Goal: Task Accomplishment & Management: Use online tool/utility

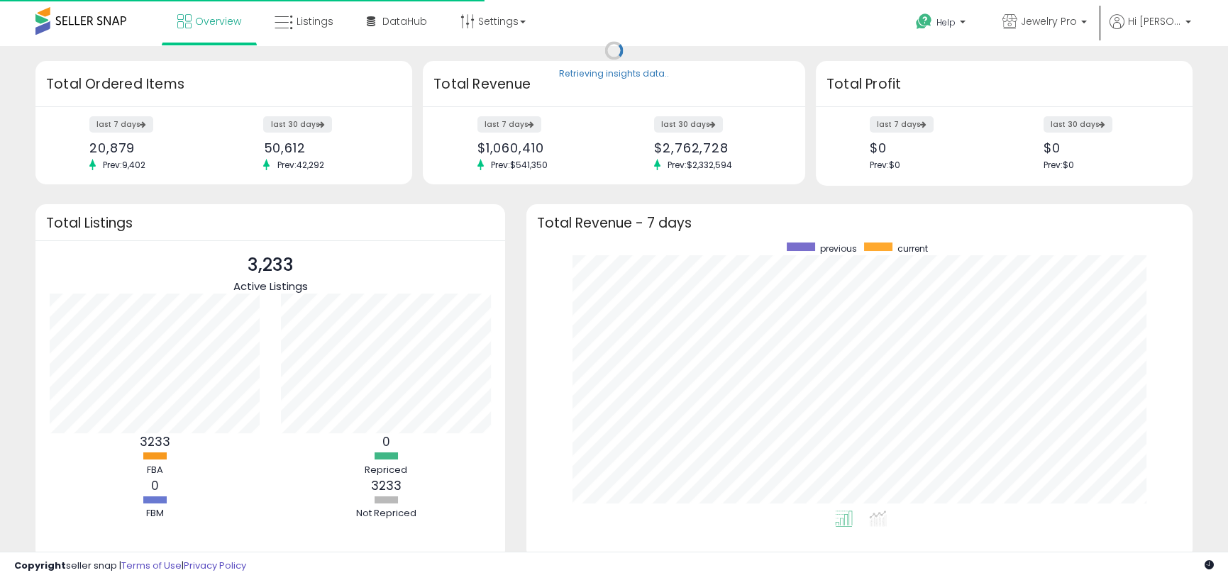
scroll to position [268, 638]
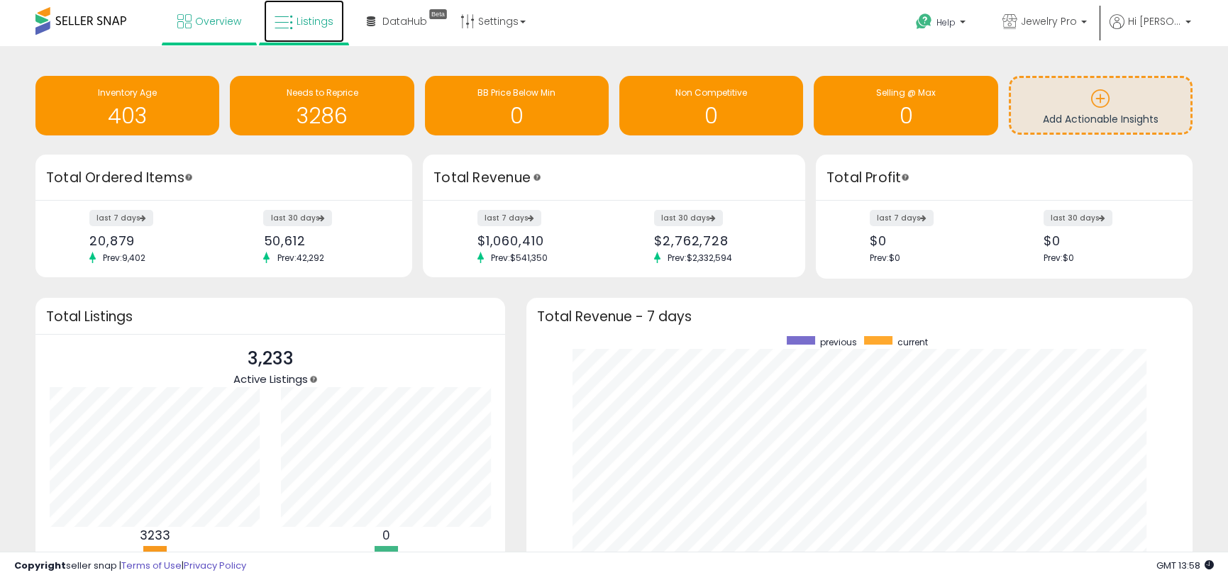
click at [303, 18] on span "Listings" at bounding box center [315, 21] width 37 height 14
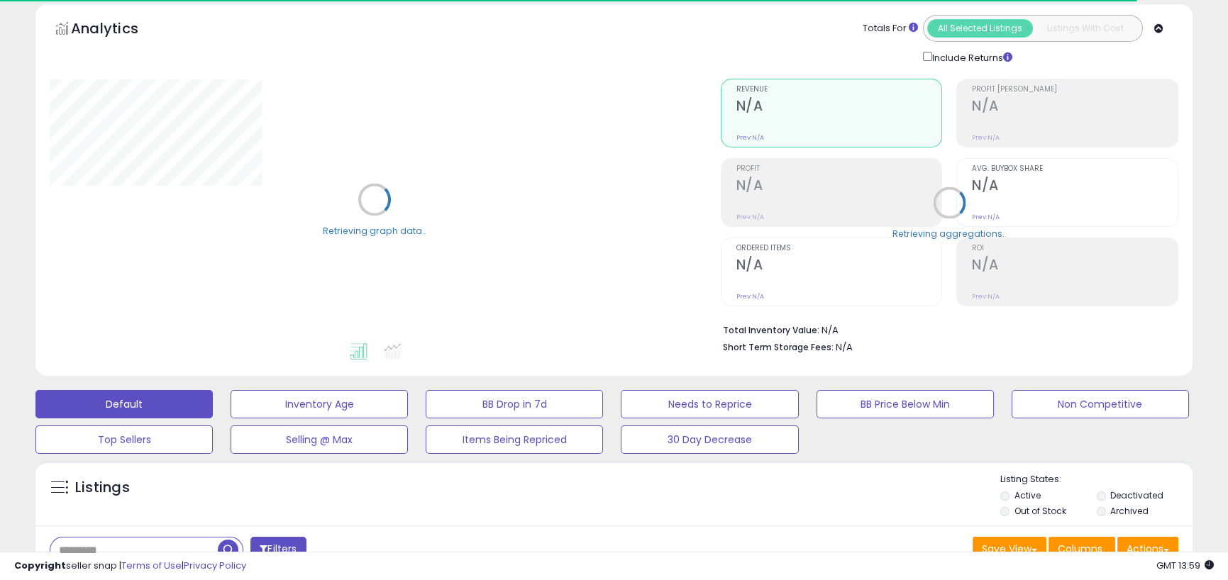
scroll to position [142, 0]
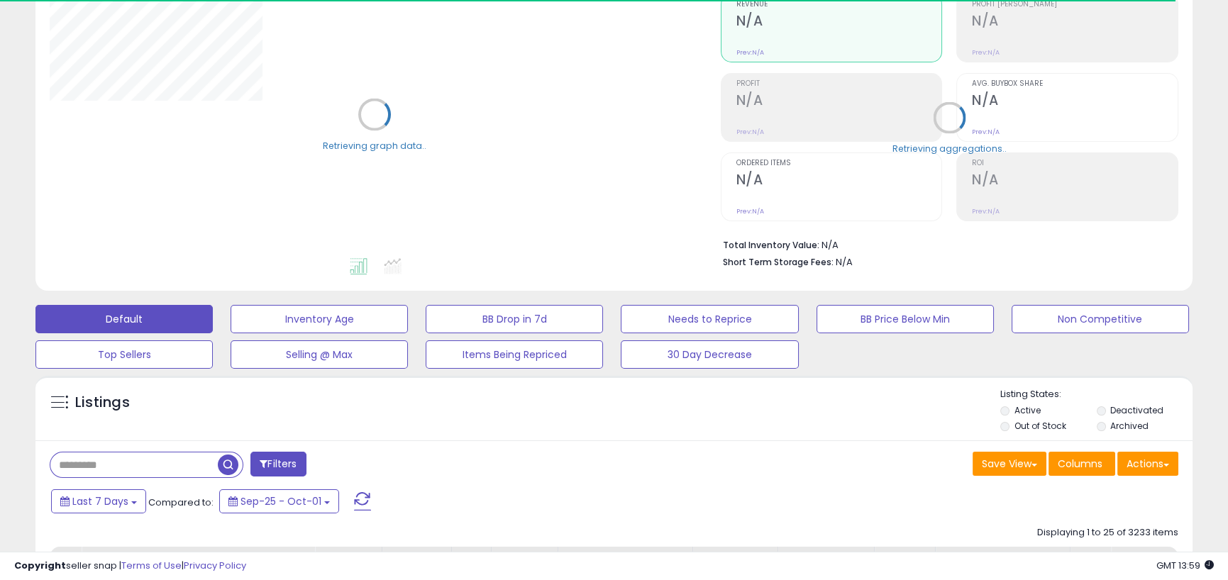
click at [1106, 413] on li "Deactivated" at bounding box center [1144, 412] width 94 height 16
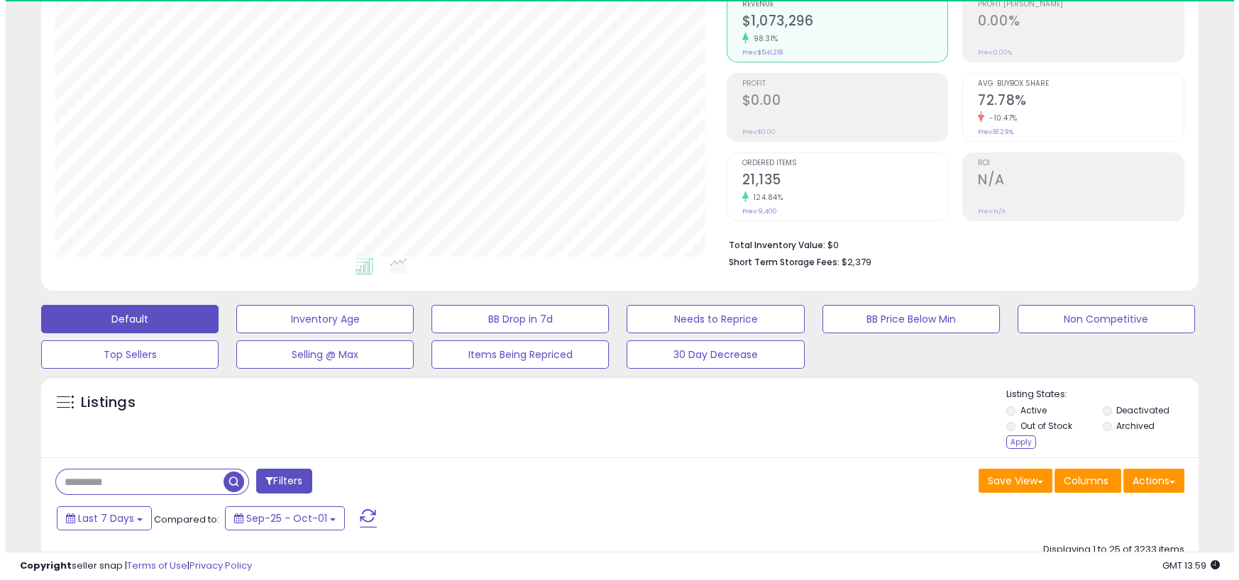
scroll to position [291, 670]
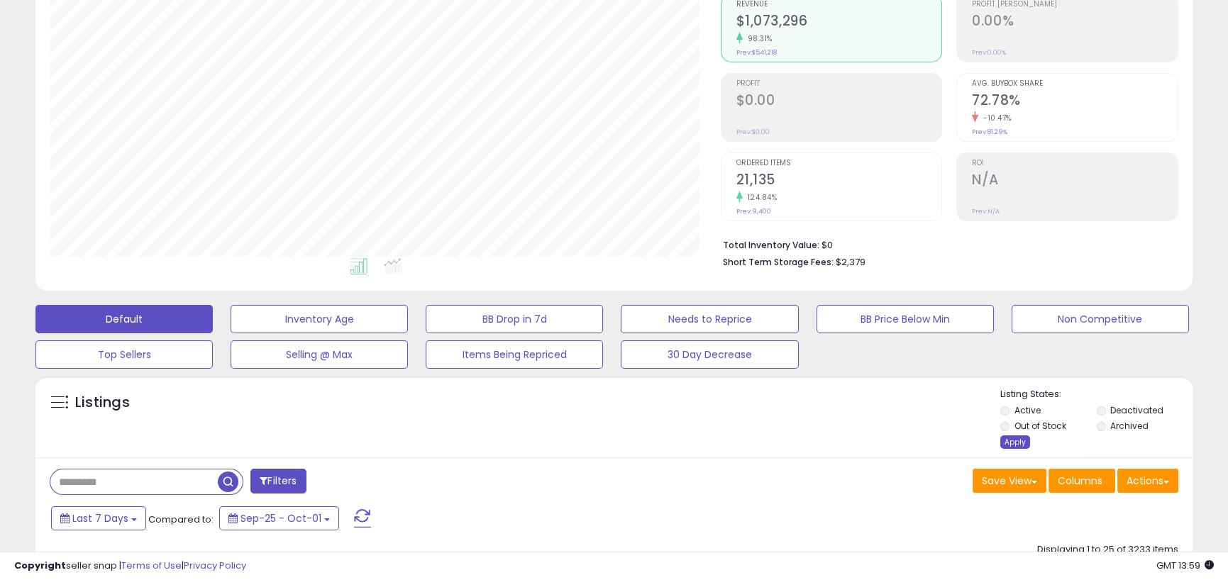
click at [1018, 446] on div "Apply" at bounding box center [1015, 442] width 30 height 13
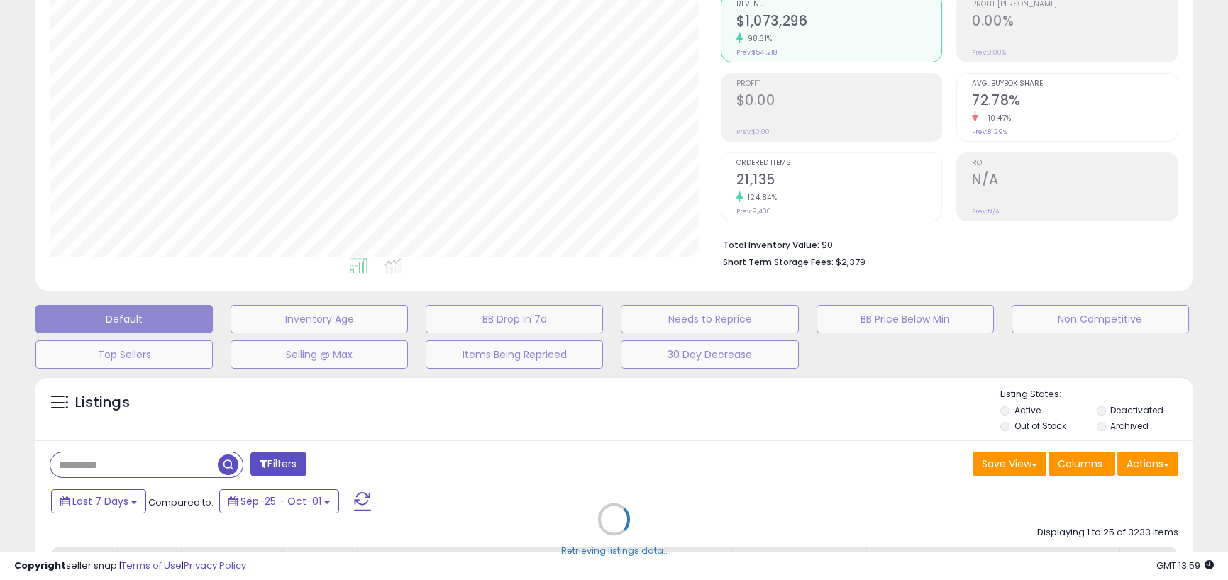
click at [1149, 482] on div "Retrieving listings data.." at bounding box center [614, 530] width 1178 height 323
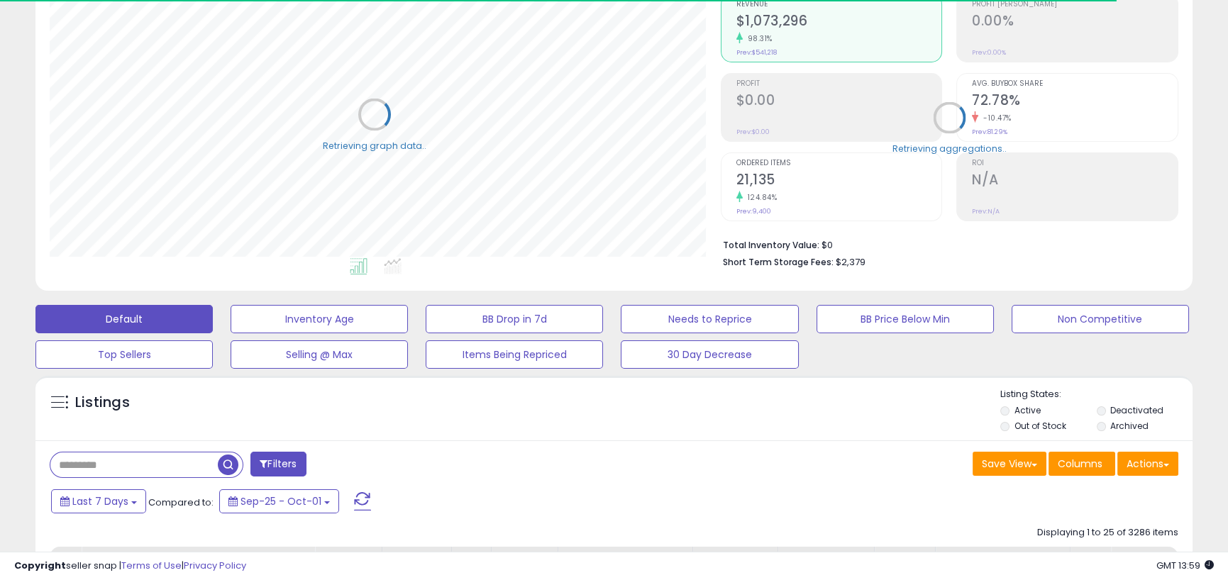
scroll to position [709213, 708833]
click at [1156, 468] on button "Actions" at bounding box center [1147, 464] width 61 height 24
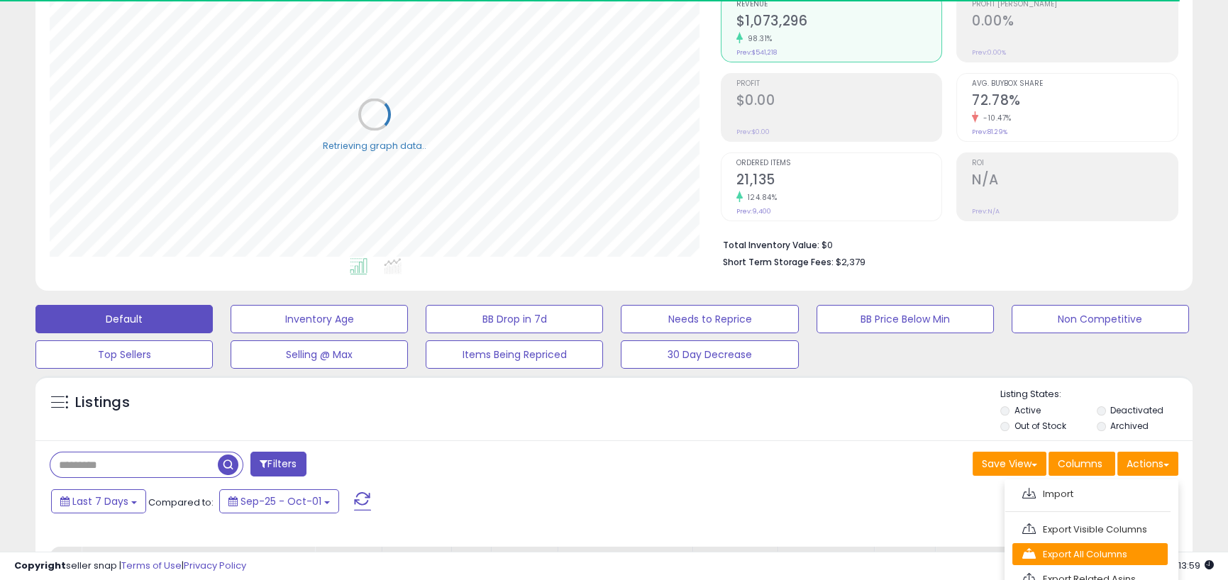
click at [1111, 560] on link "Export All Columns" at bounding box center [1089, 554] width 155 height 22
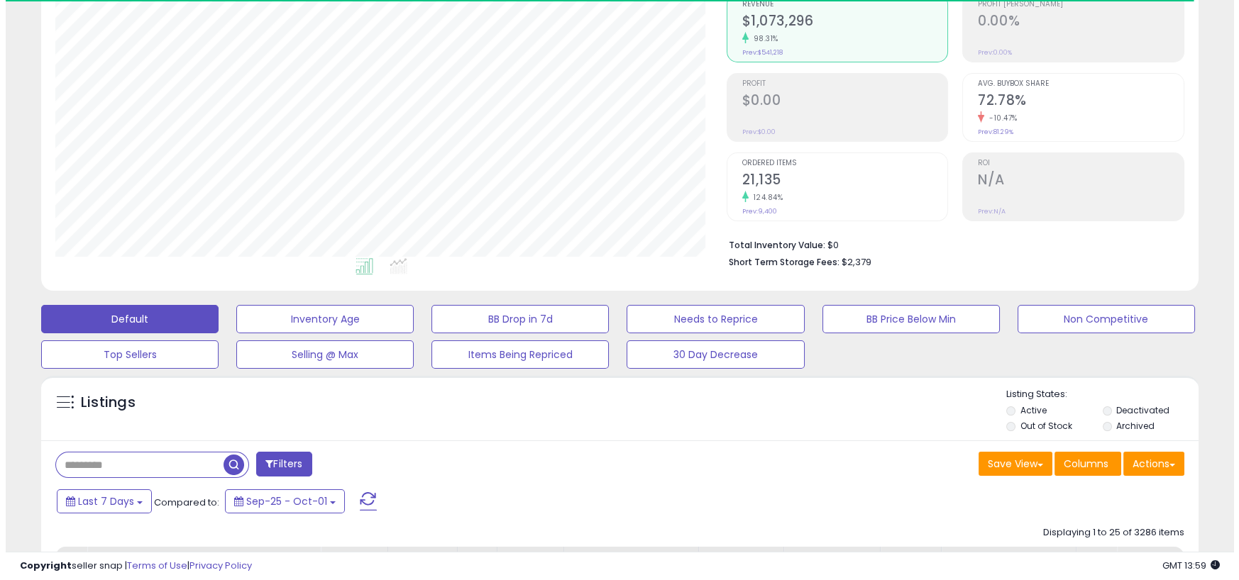
scroll to position [291, 670]
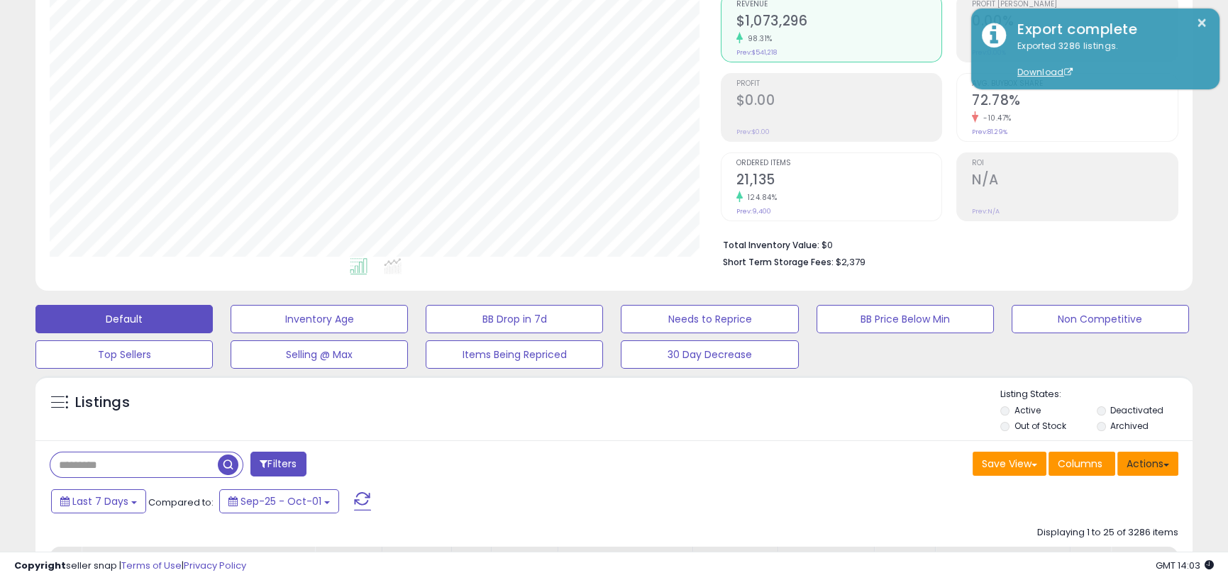
click at [1154, 460] on button "Actions" at bounding box center [1147, 464] width 61 height 24
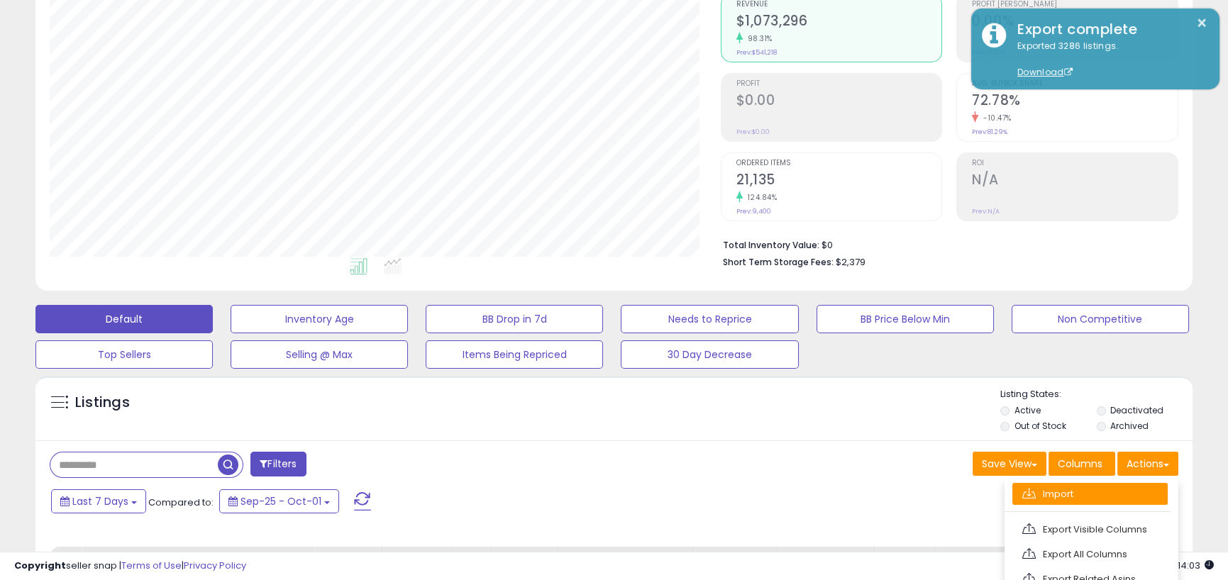
click at [1069, 497] on link "Import" at bounding box center [1089, 494] width 155 height 22
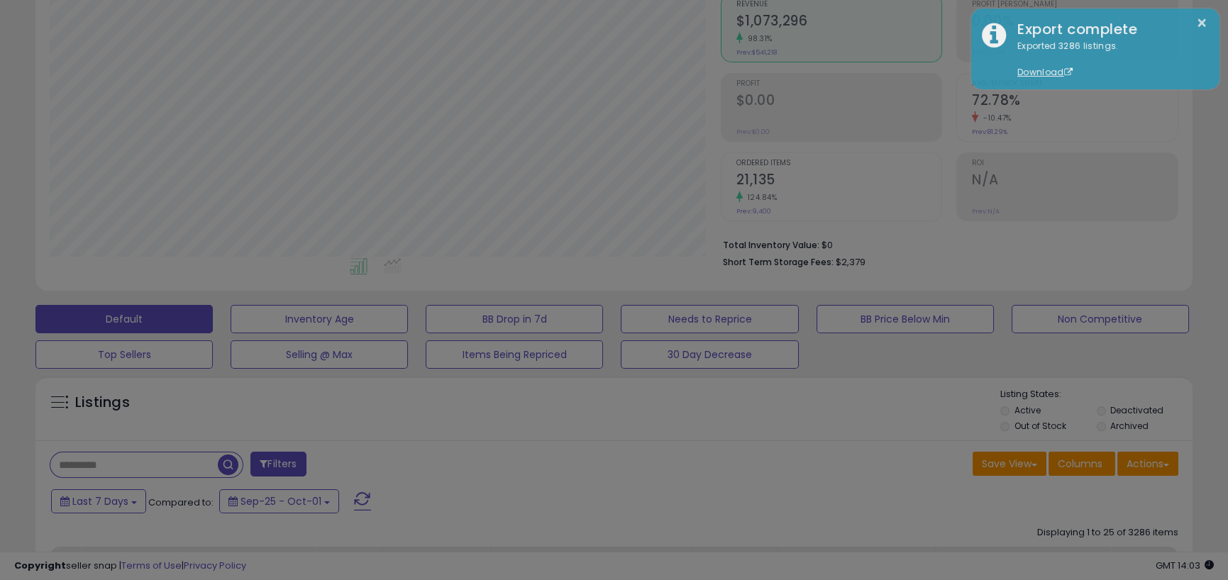
scroll to position [291, 677]
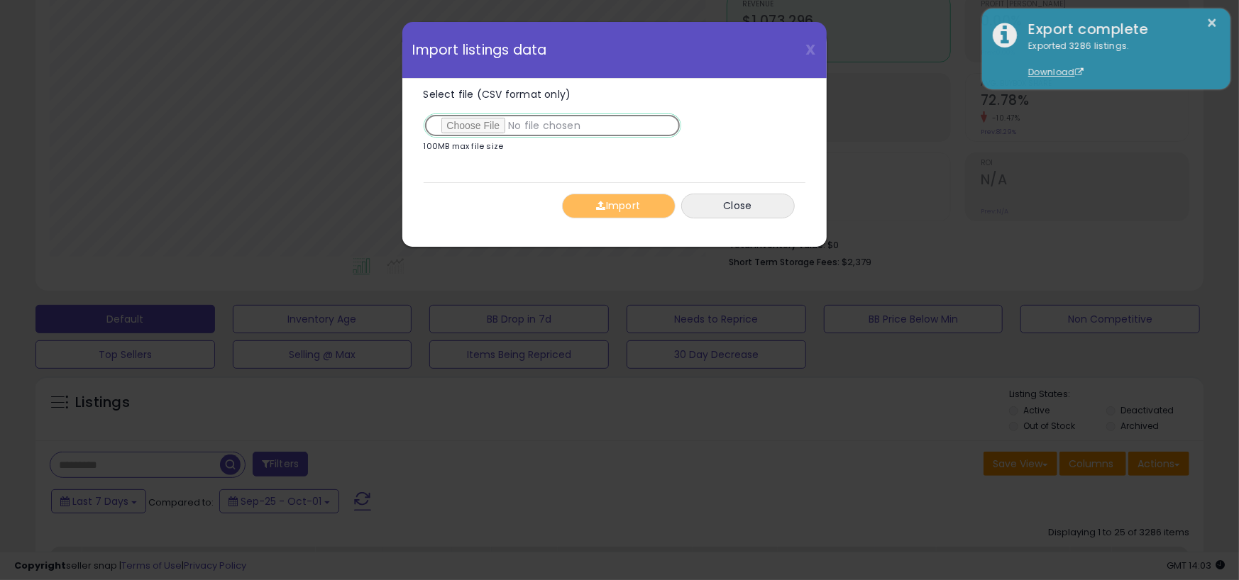
click at [485, 133] on input "Select file (CSV format only)" at bounding box center [553, 126] width 258 height 24
type input "**********"
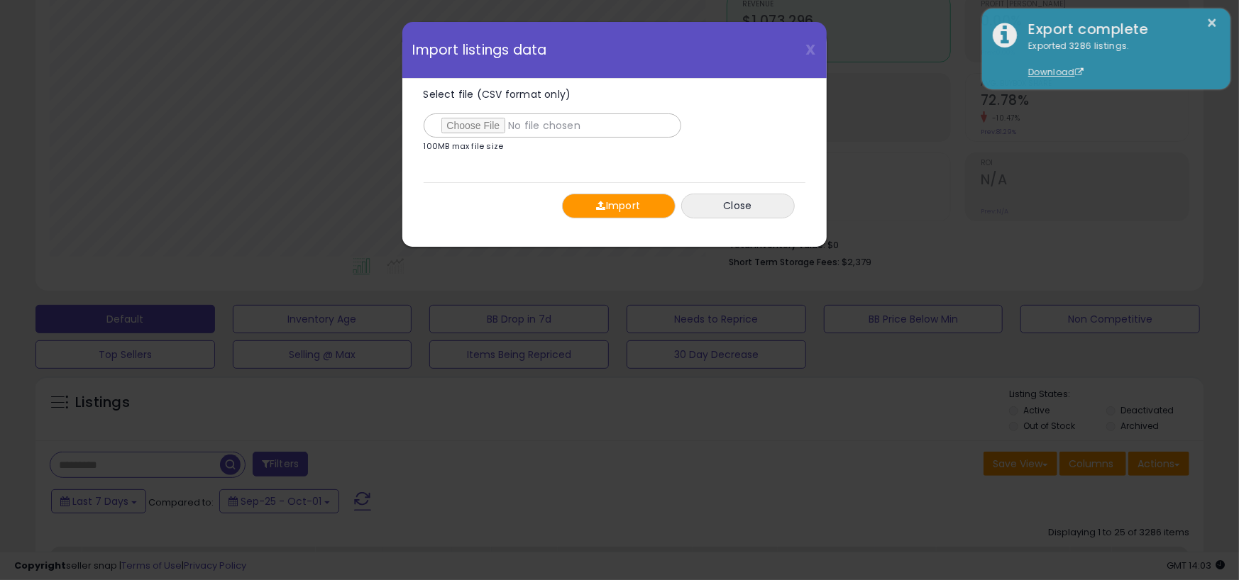
click at [624, 201] on button "Import" at bounding box center [619, 206] width 114 height 25
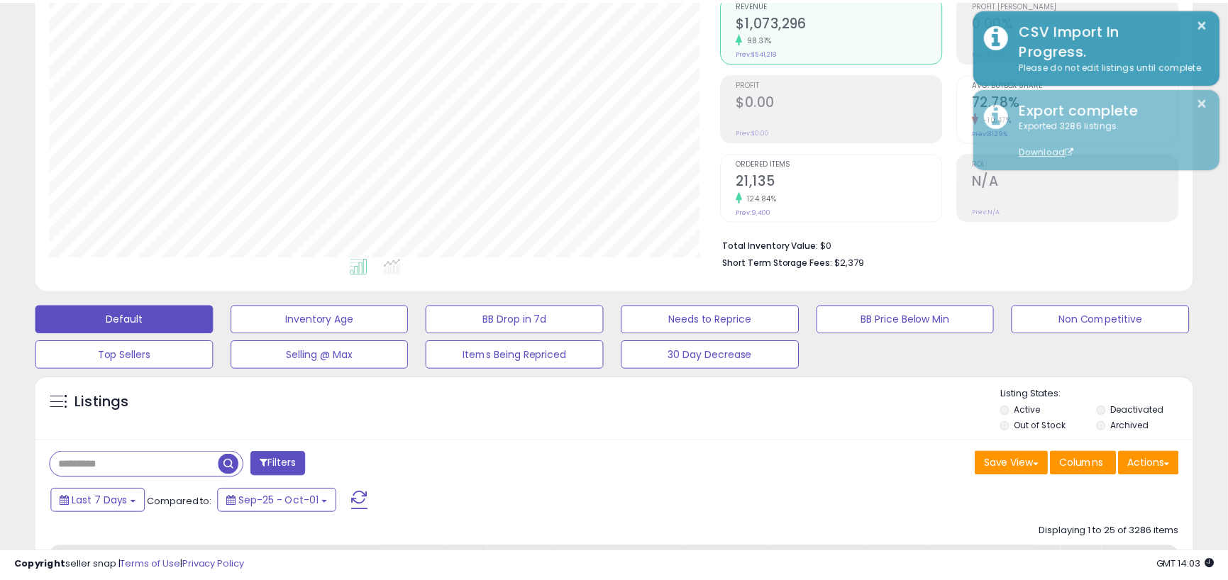
scroll to position [709213, 708833]
